Goal: Task Accomplishment & Management: Manage account settings

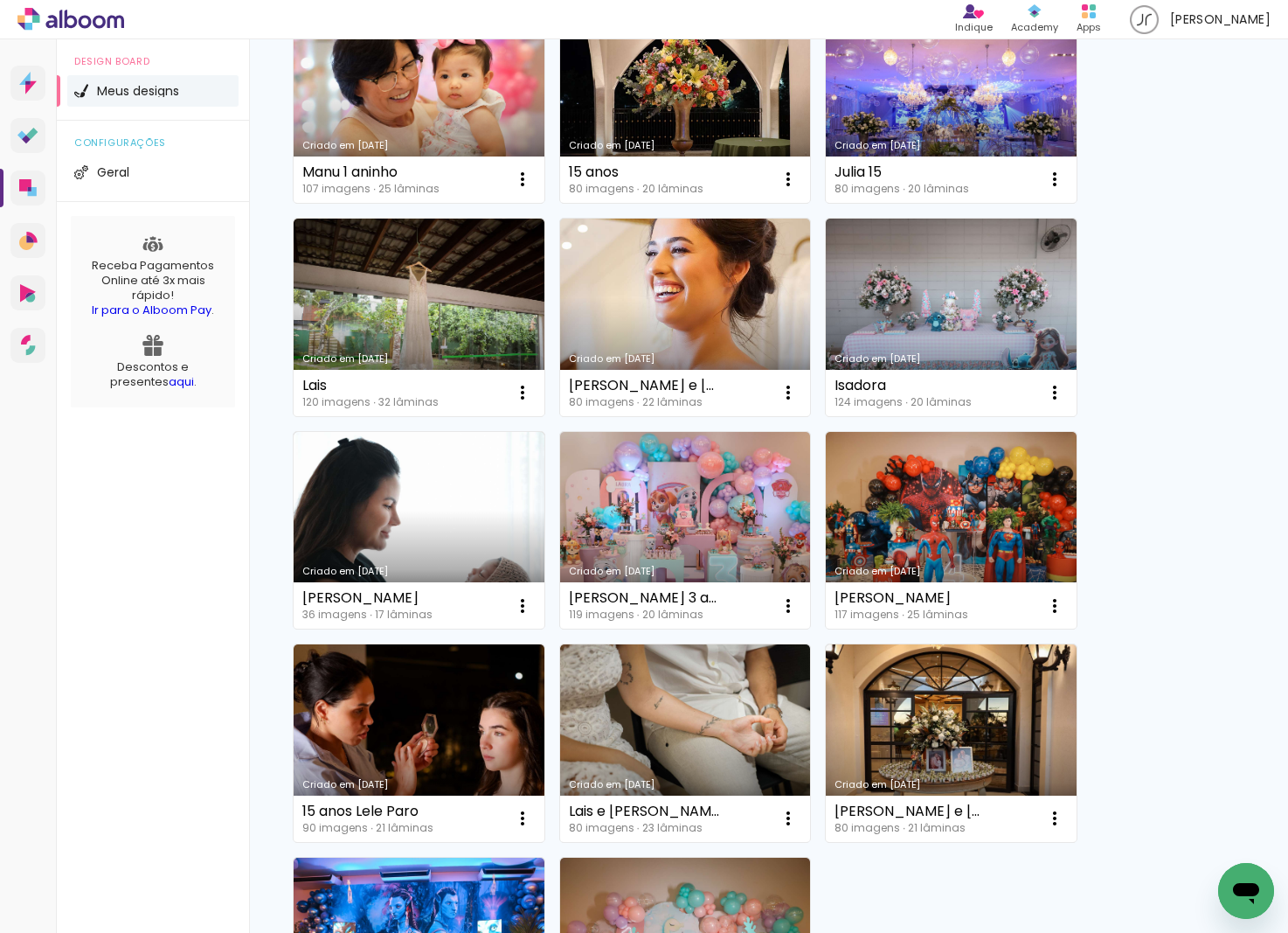
scroll to position [1071, 0]
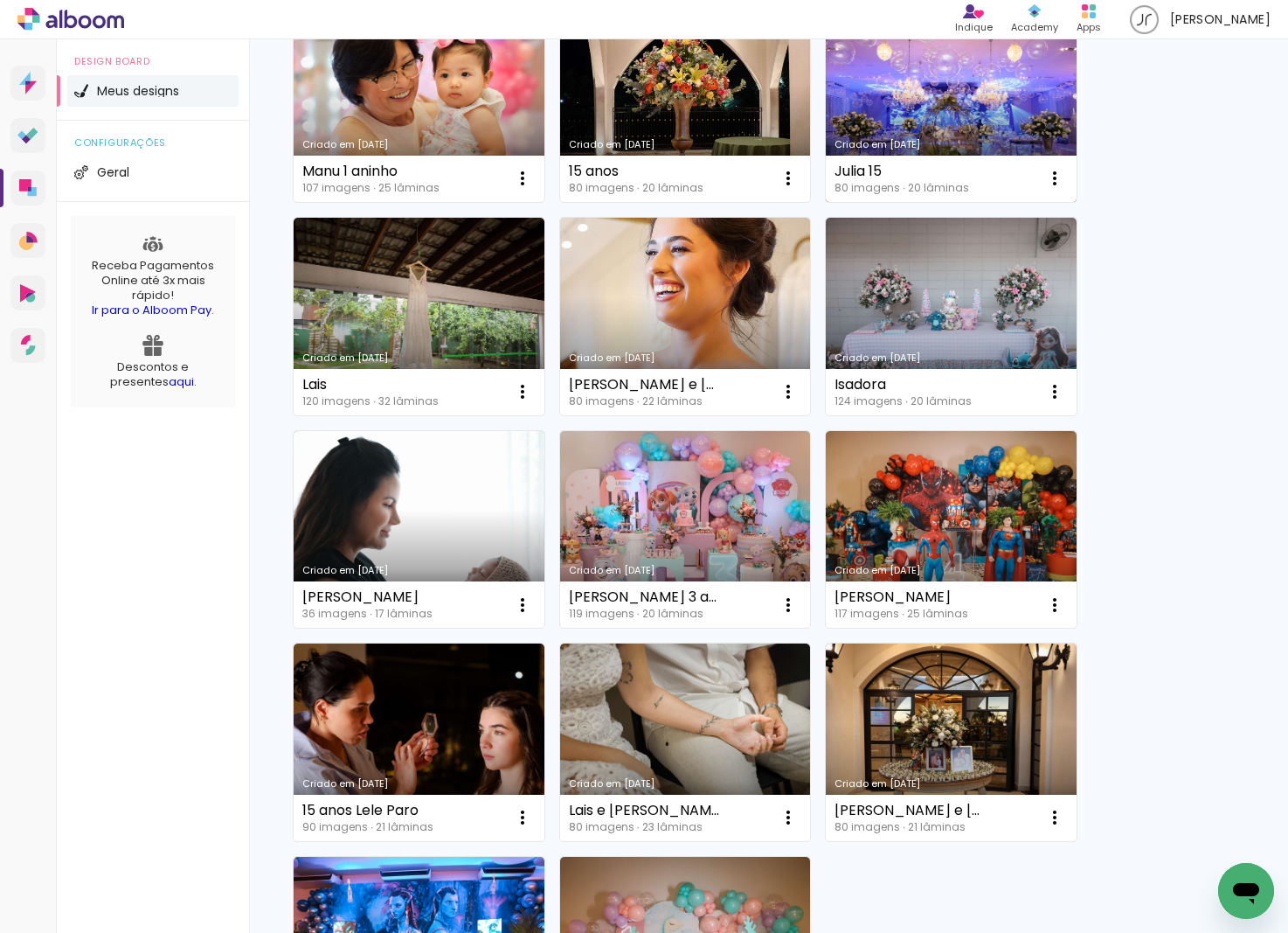
click at [885, 133] on link "Criado em [DATE]" at bounding box center [951, 103] width 251 height 197
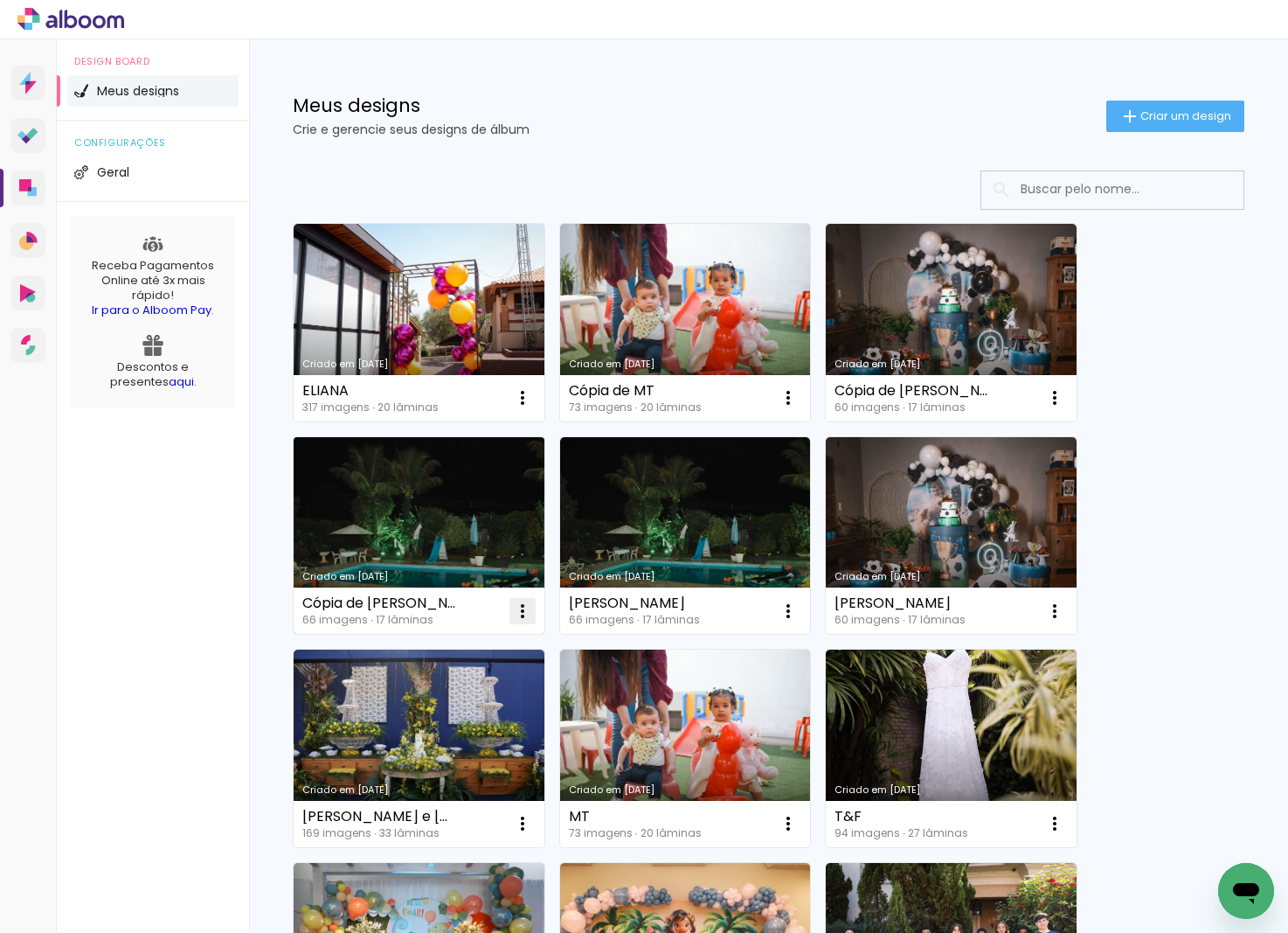
click at [519, 607] on iron-icon at bounding box center [522, 611] width 21 height 21
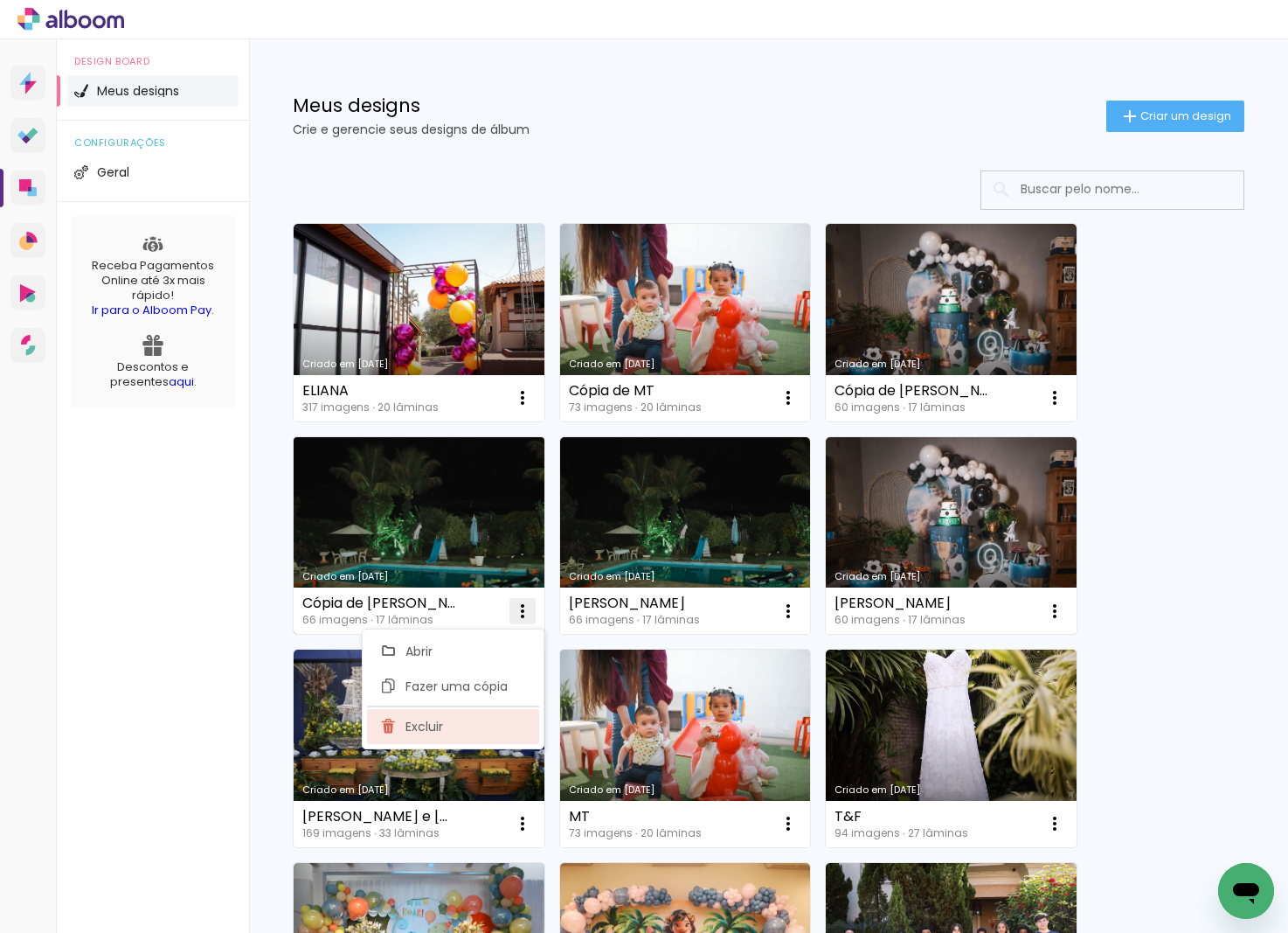
click at [483, 723] on paper-item "Excluir" at bounding box center [453, 726] width 173 height 35
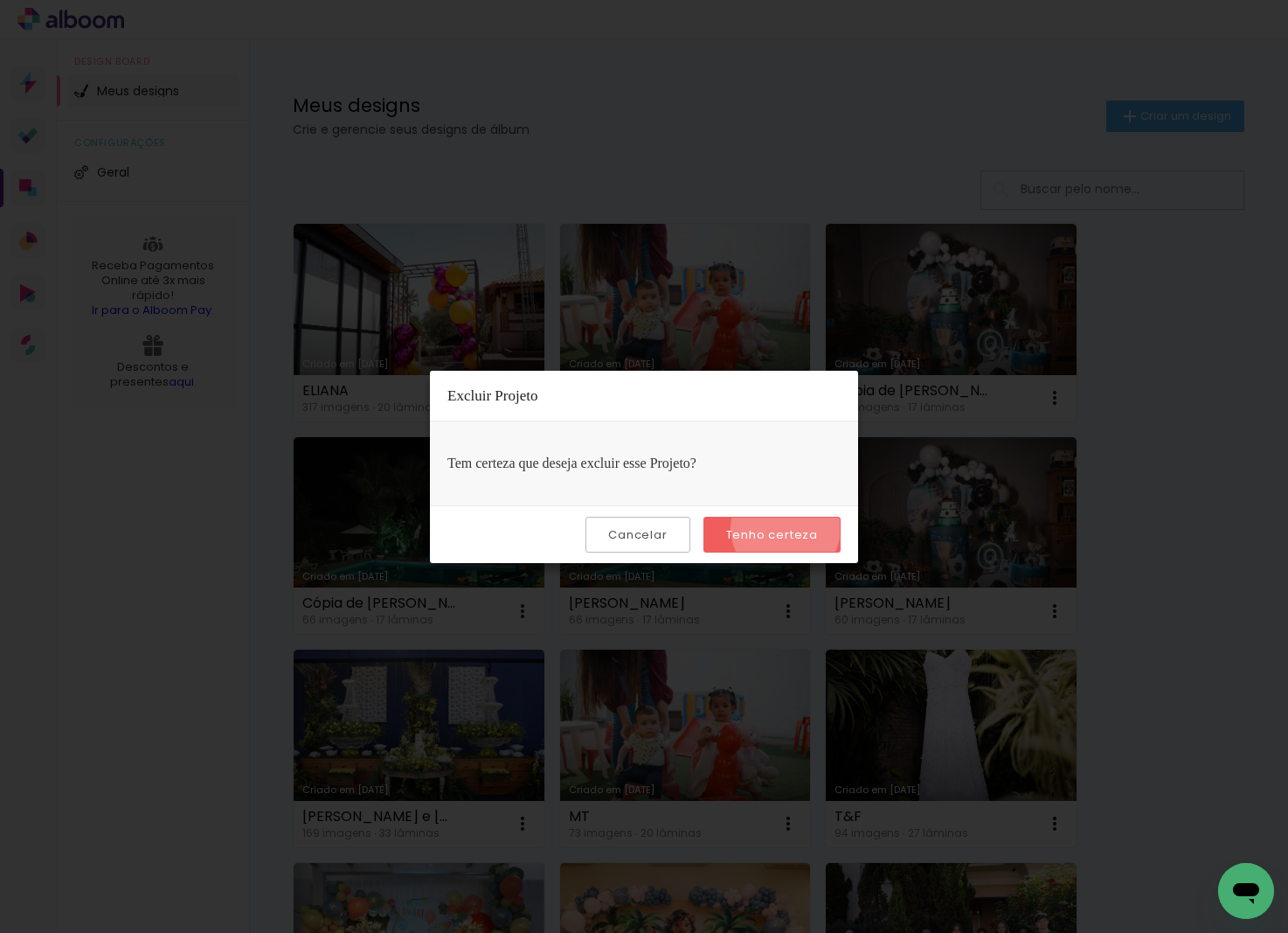
click at [0, 0] on slot "Tenho certeza" at bounding box center [0, 0] width 0 height 0
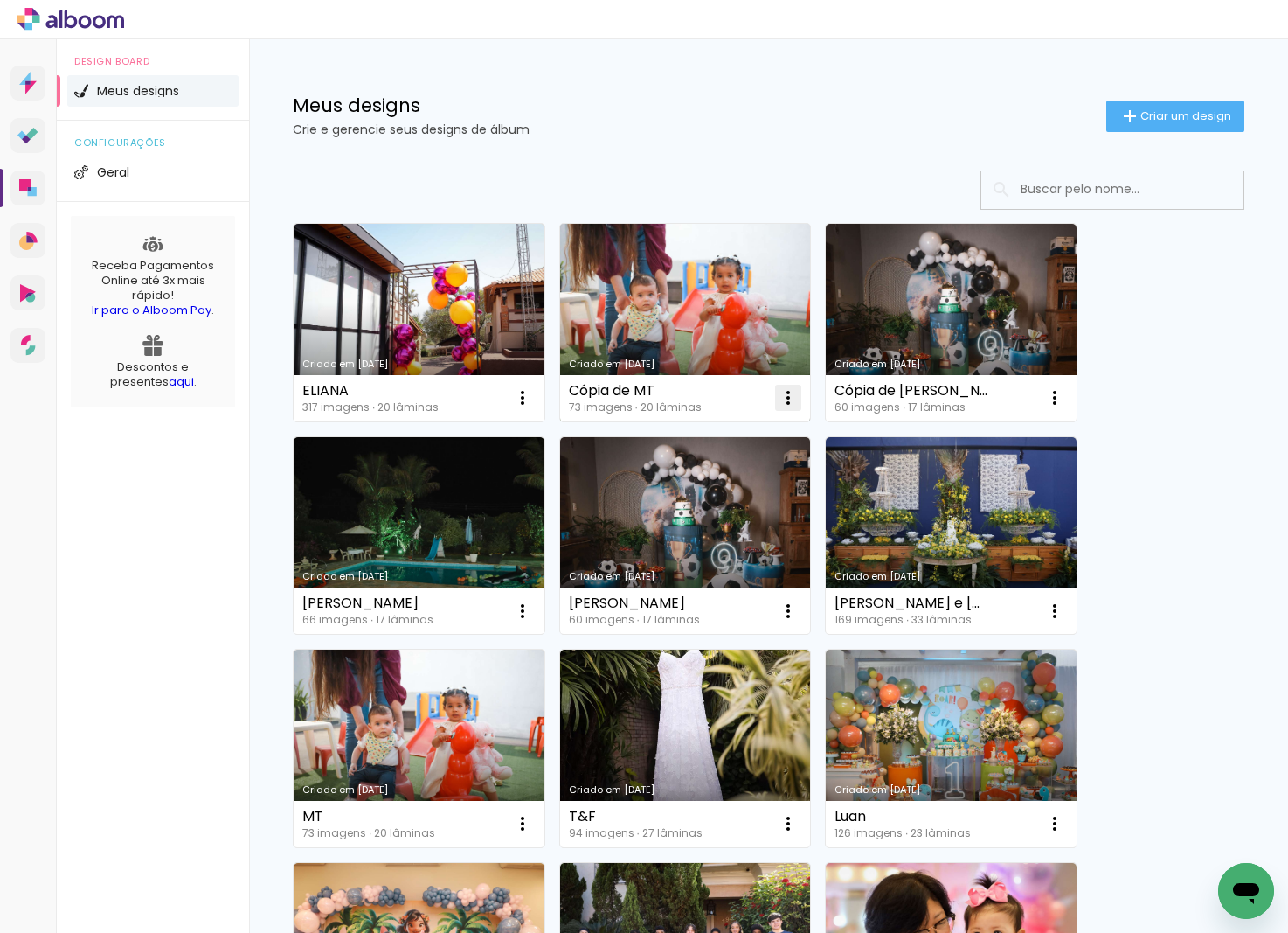
click at [790, 401] on iron-icon at bounding box center [788, 398] width 21 height 21
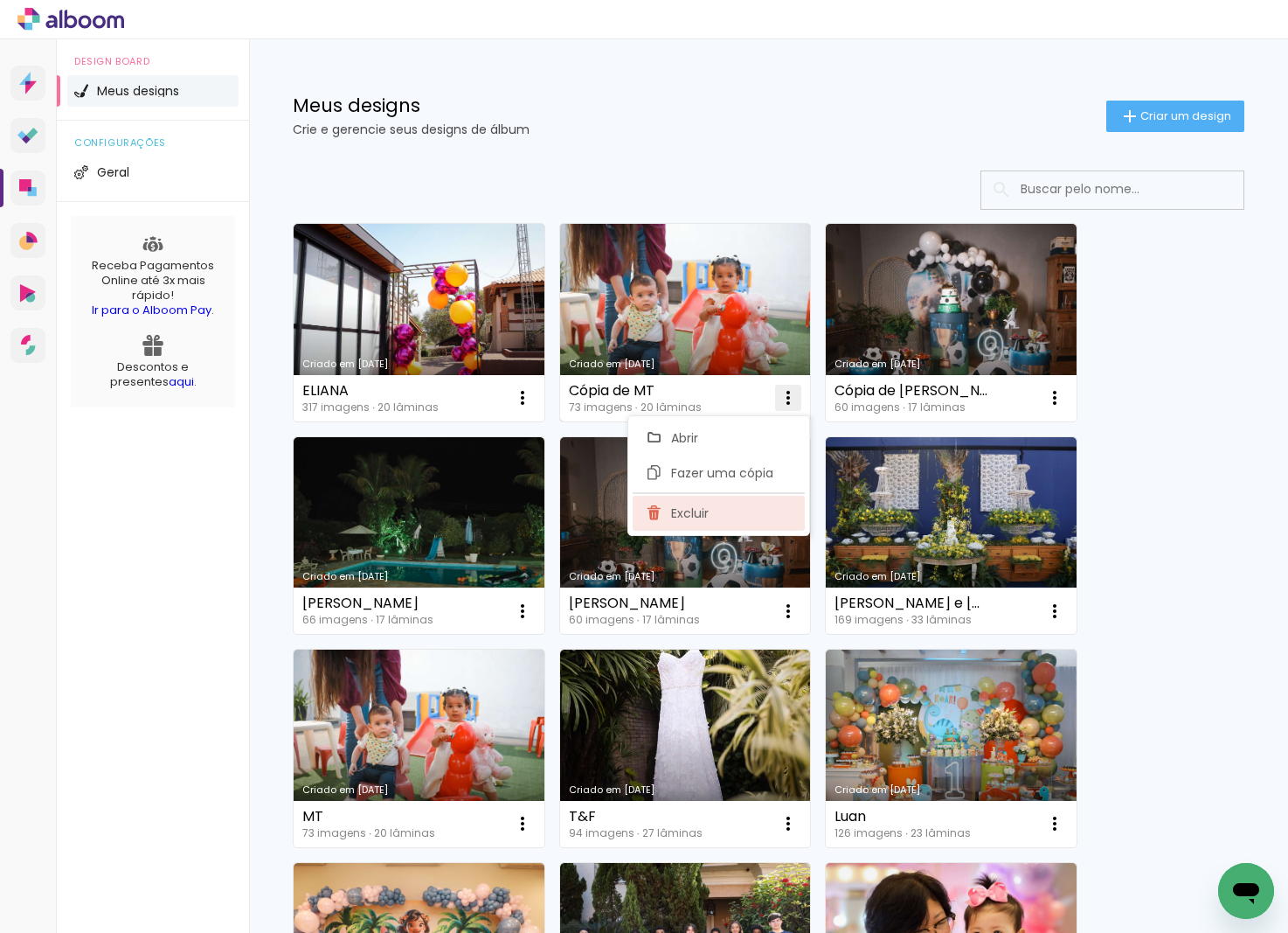
click at [698, 514] on span "Excluir" at bounding box center [689, 512] width 38 height 12
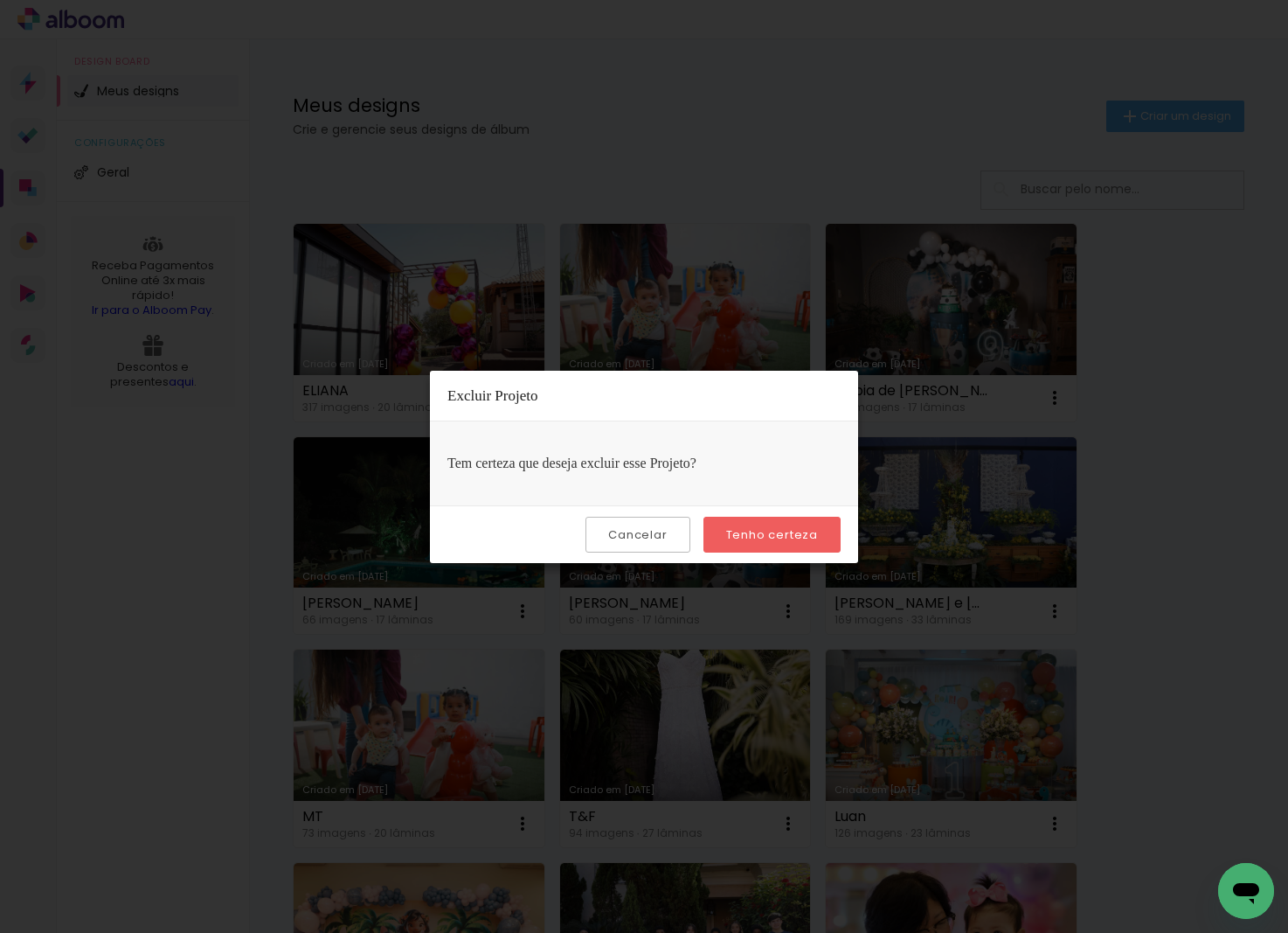
click at [806, 544] on paper-button "Tenho certeza" at bounding box center [772, 534] width 137 height 36
